Goal: Task Accomplishment & Management: Use online tool/utility

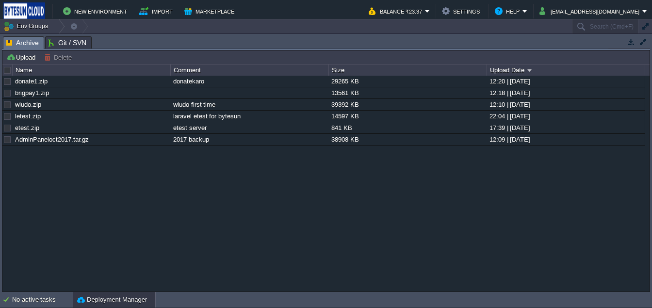
click at [118, 297] on button "Deployment Manager" at bounding box center [112, 300] width 70 height 10
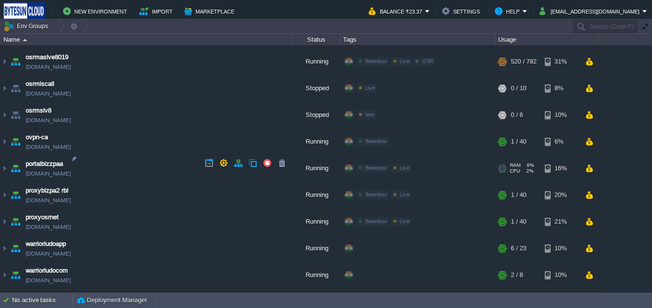
scroll to position [789, 0]
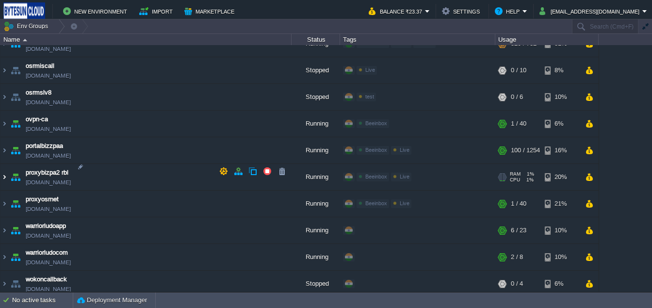
click at [3, 172] on img at bounding box center [4, 177] width 8 height 26
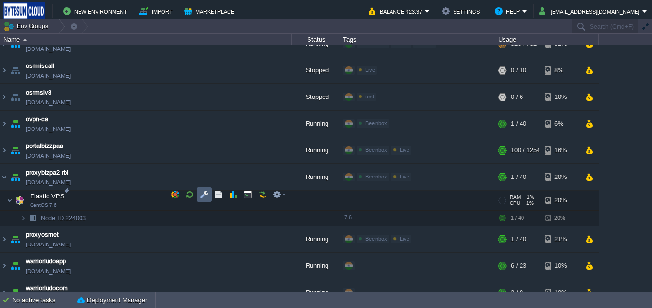
click at [206, 194] on button "button" at bounding box center [204, 194] width 9 height 9
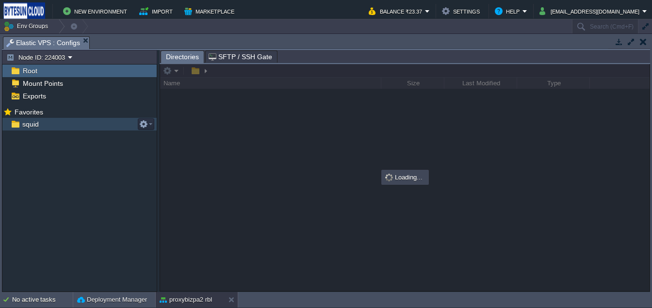
click at [34, 122] on span "squid" at bounding box center [30, 124] width 20 height 9
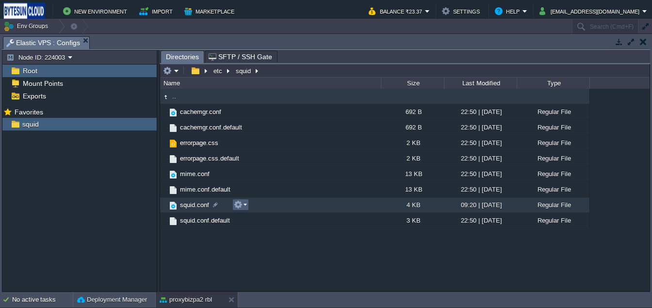
click at [245, 206] on em at bounding box center [240, 204] width 13 height 9
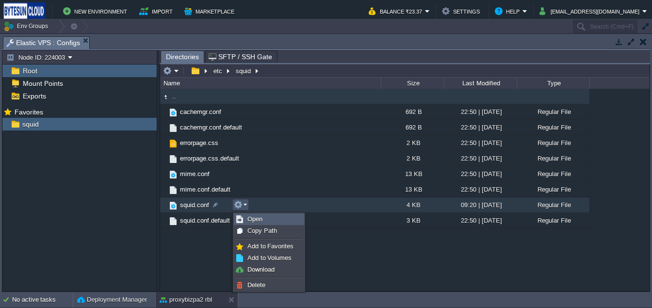
click at [253, 217] on span "Open" at bounding box center [255, 218] width 15 height 7
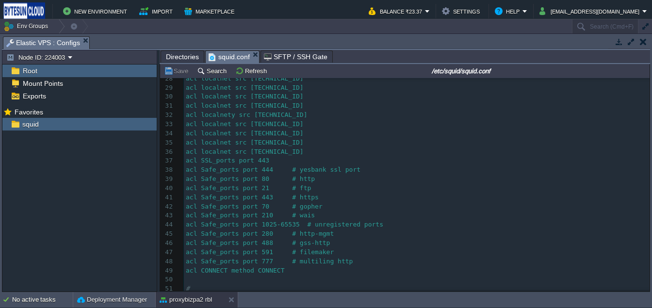
scroll to position [254, 0]
click at [329, 148] on pre "acl localnet src [TECHNICAL_ID]" at bounding box center [417, 150] width 466 height 9
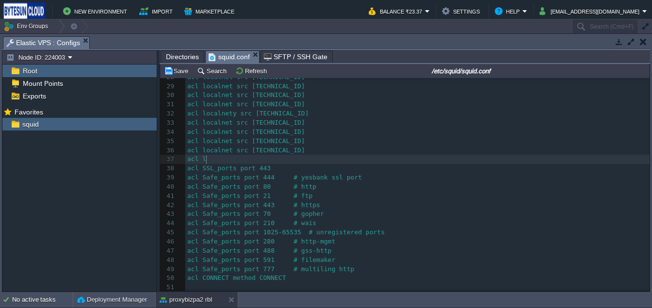
scroll to position [3, 19]
type textarea "acl localnet src"
paste textarea
click at [170, 74] on button "Save" at bounding box center [177, 70] width 27 height 9
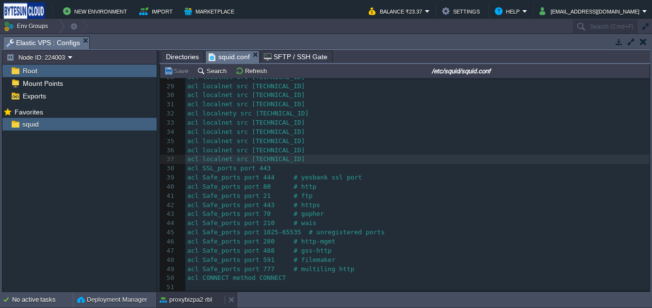
click at [192, 298] on button "proxybizpa2 rbl" at bounding box center [186, 300] width 52 height 10
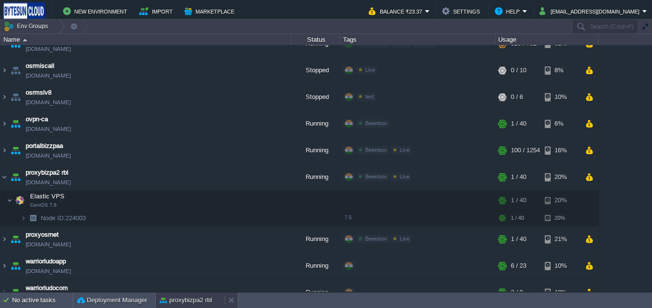
click at [192, 298] on button "proxybizpa2 rbl" at bounding box center [186, 301] width 52 height 10
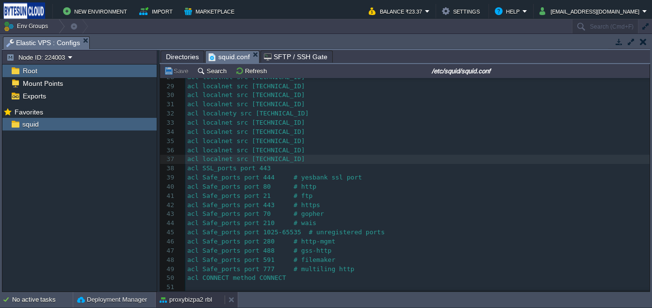
click at [192, 298] on button "proxybizpa2 rbl" at bounding box center [186, 300] width 52 height 10
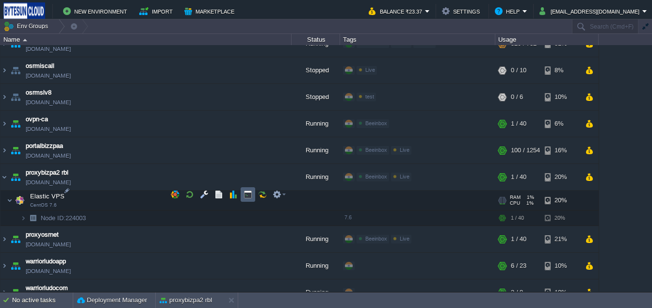
click at [243, 194] on td at bounding box center [248, 194] width 15 height 15
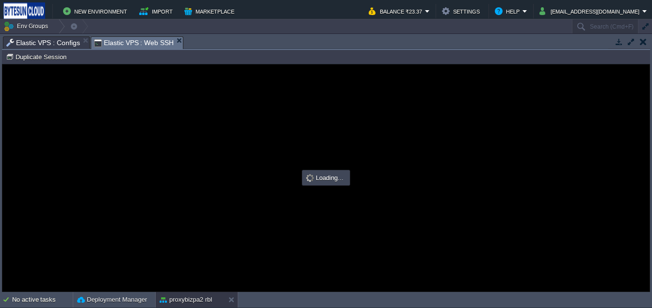
scroll to position [0, 0]
type input "#000000"
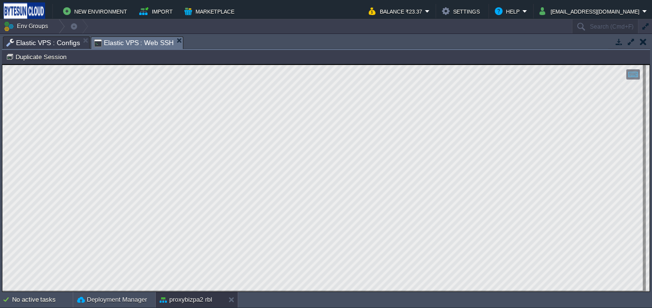
click at [644, 44] on button "button" at bounding box center [643, 41] width 7 height 9
